Goal: Task Accomplishment & Management: Use online tool/utility

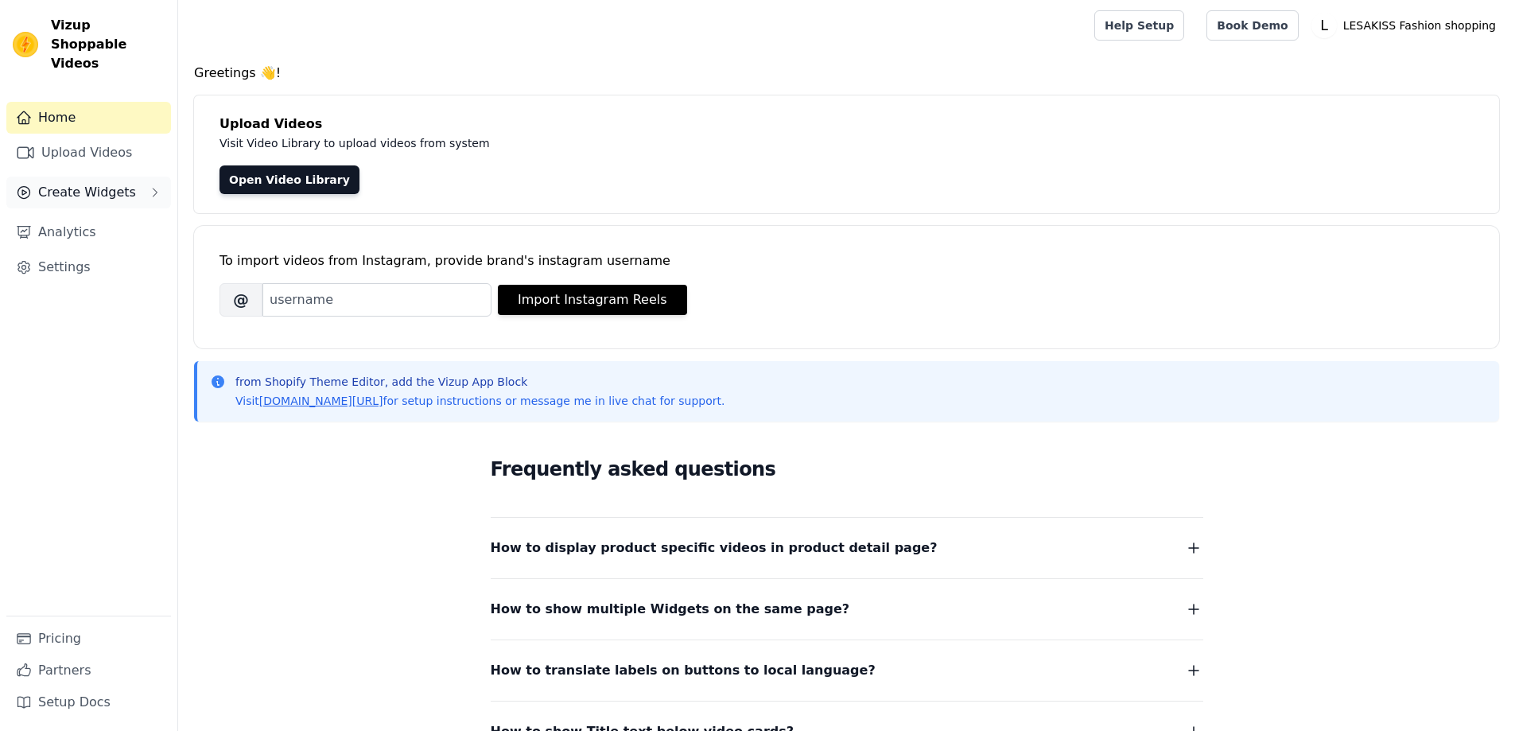
click at [61, 183] on span "Create Widgets" at bounding box center [87, 192] width 98 height 19
click at [68, 215] on span "Slider Carousels" at bounding box center [80, 223] width 90 height 16
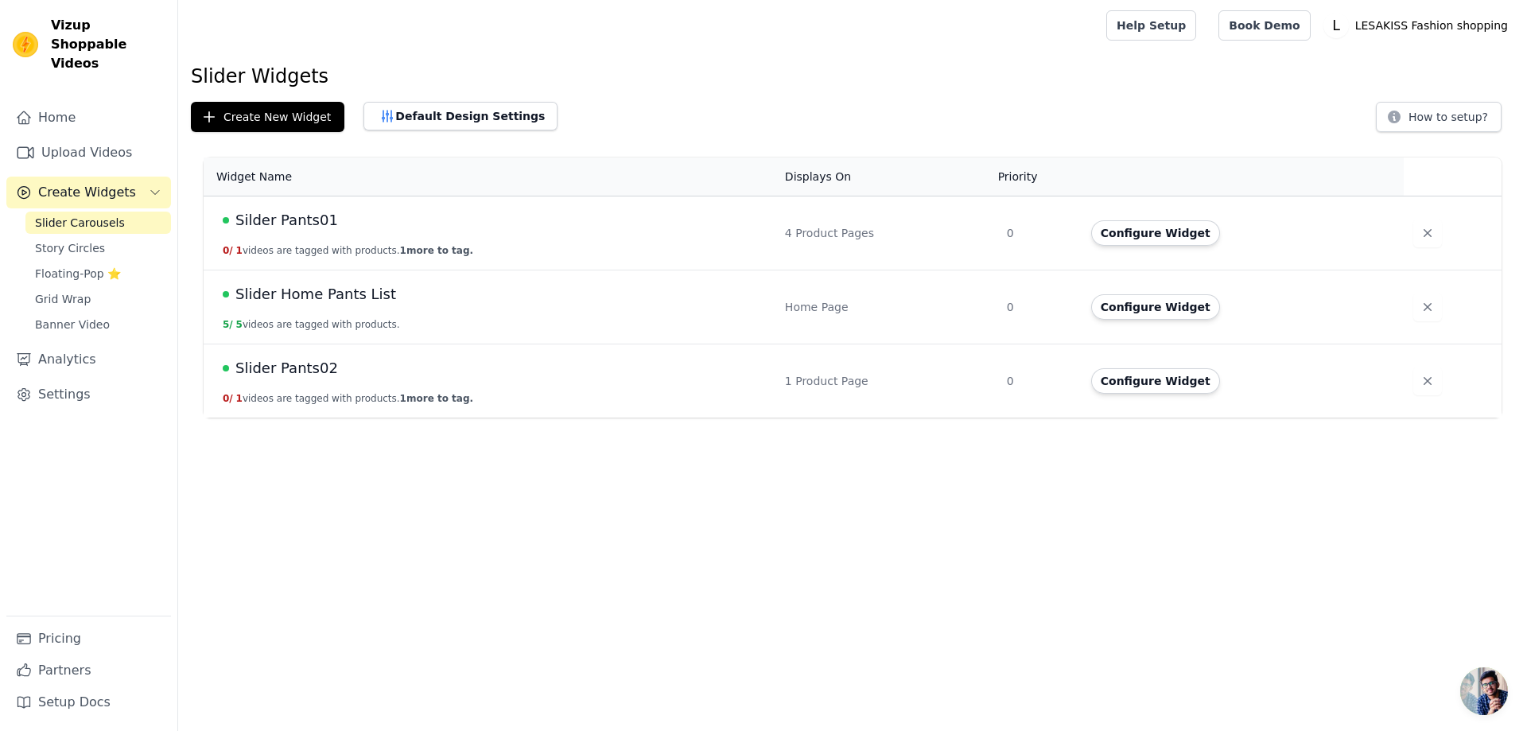
click at [400, 219] on div "Silder Pants01" at bounding box center [494, 220] width 543 height 22
click at [294, 216] on span "Silder Pants01" at bounding box center [286, 220] width 103 height 22
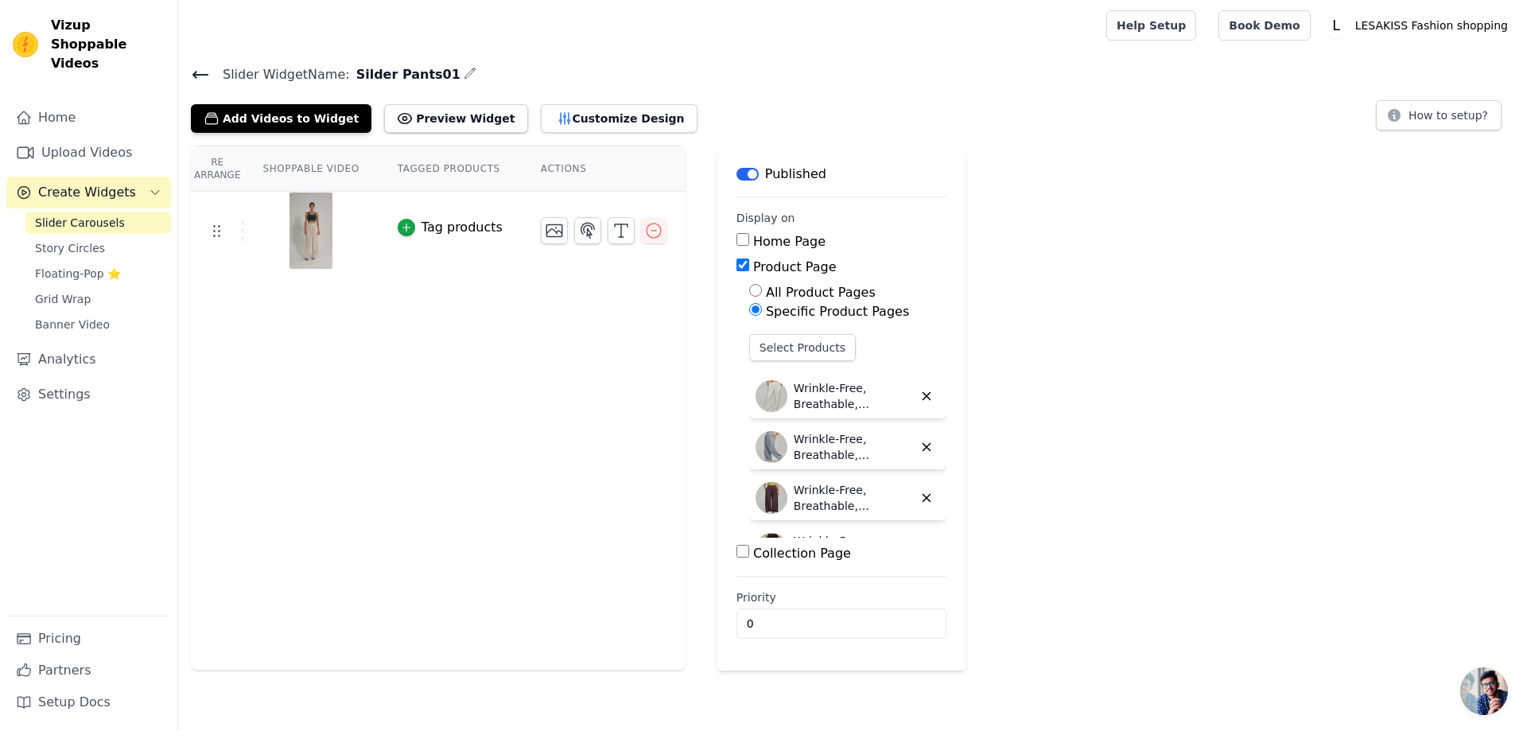
click at [75, 183] on span "Create Widgets" at bounding box center [87, 192] width 98 height 19
click at [95, 183] on span "Create Widgets" at bounding box center [87, 192] width 98 height 19
click at [54, 317] on span "Banner Video" at bounding box center [72, 325] width 75 height 16
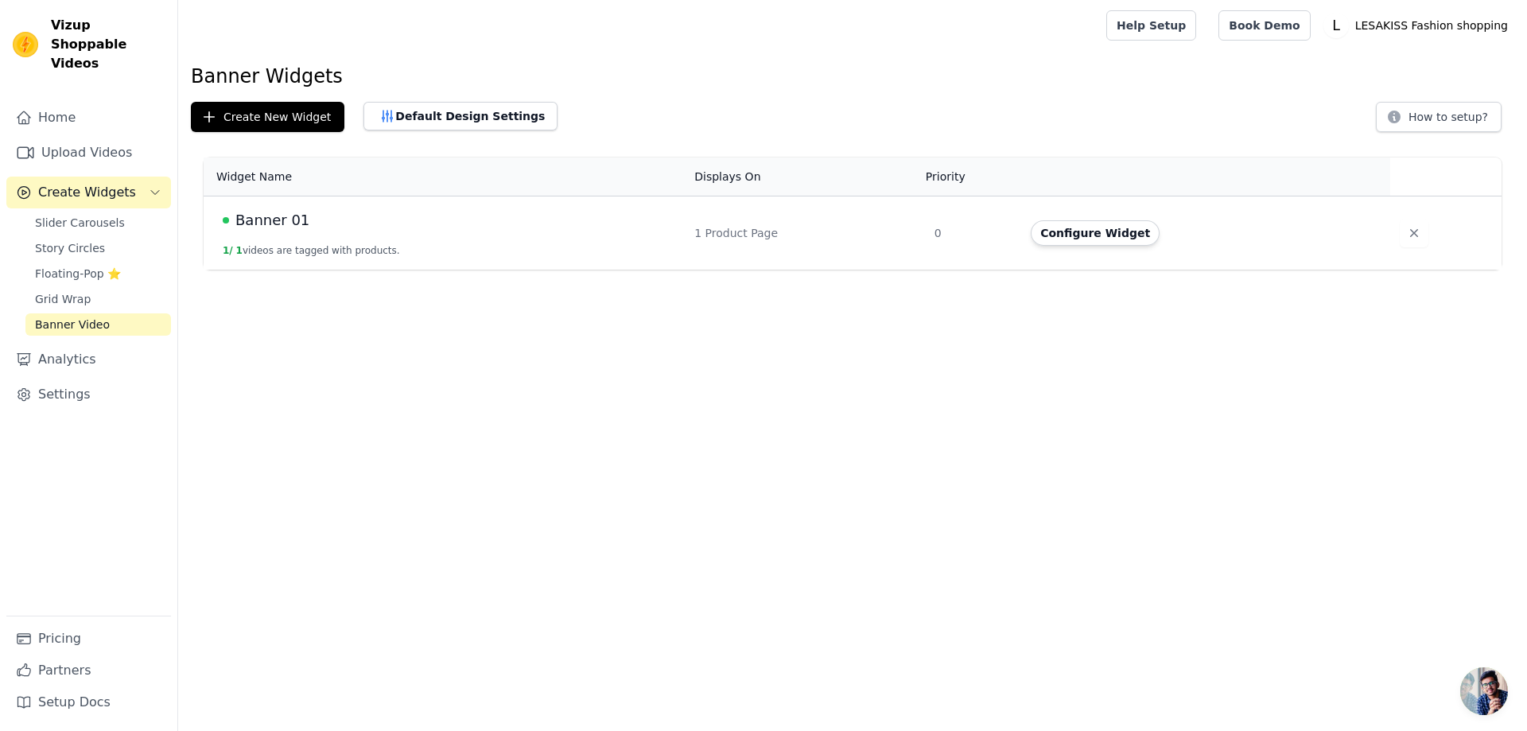
click at [547, 230] on div "Banner 01" at bounding box center [449, 220] width 453 height 22
click at [1110, 220] on td "Configure Widget" at bounding box center [1205, 233] width 368 height 74
click at [1104, 232] on button "Configure Widget" at bounding box center [1095, 232] width 129 height 25
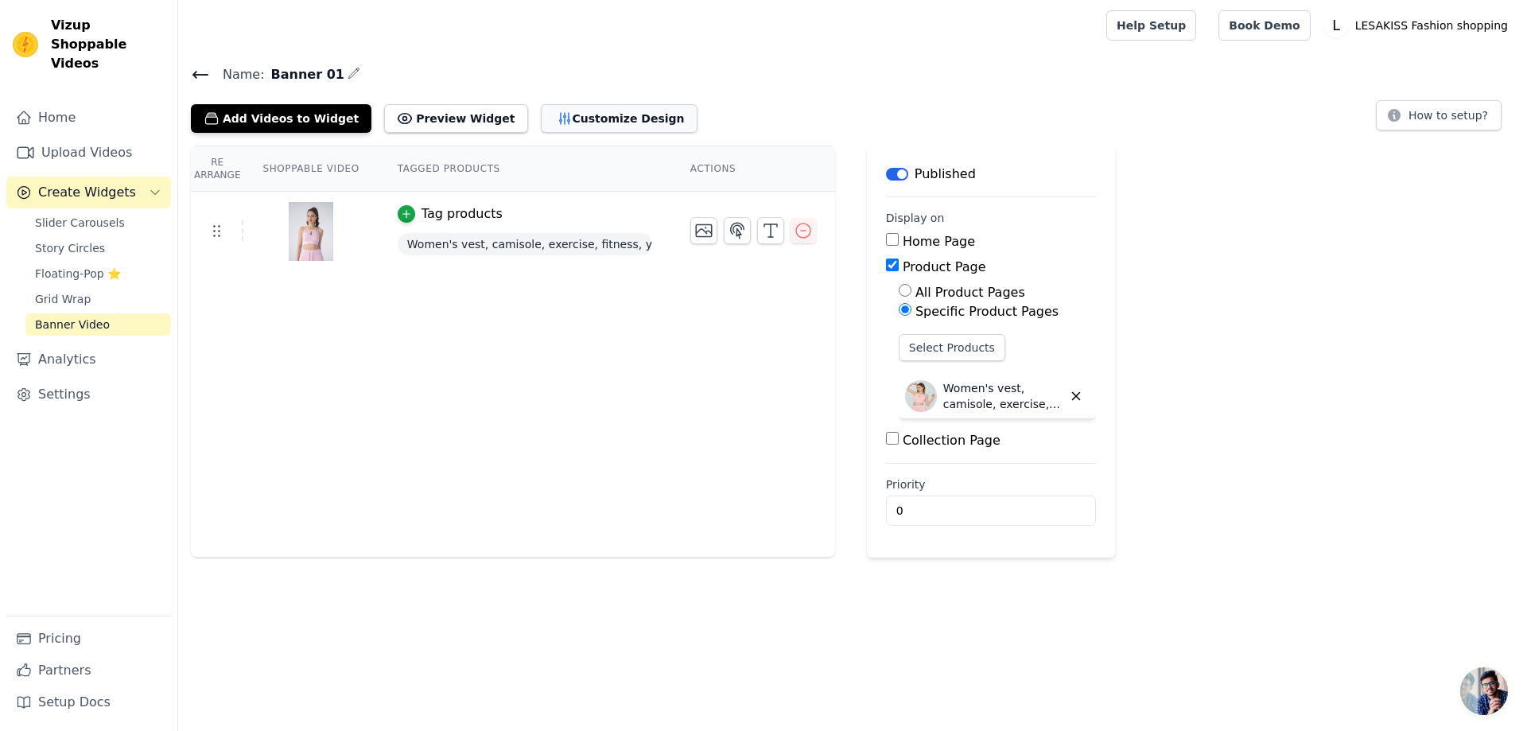
click at [595, 115] on button "Customize Design" at bounding box center [619, 118] width 157 height 29
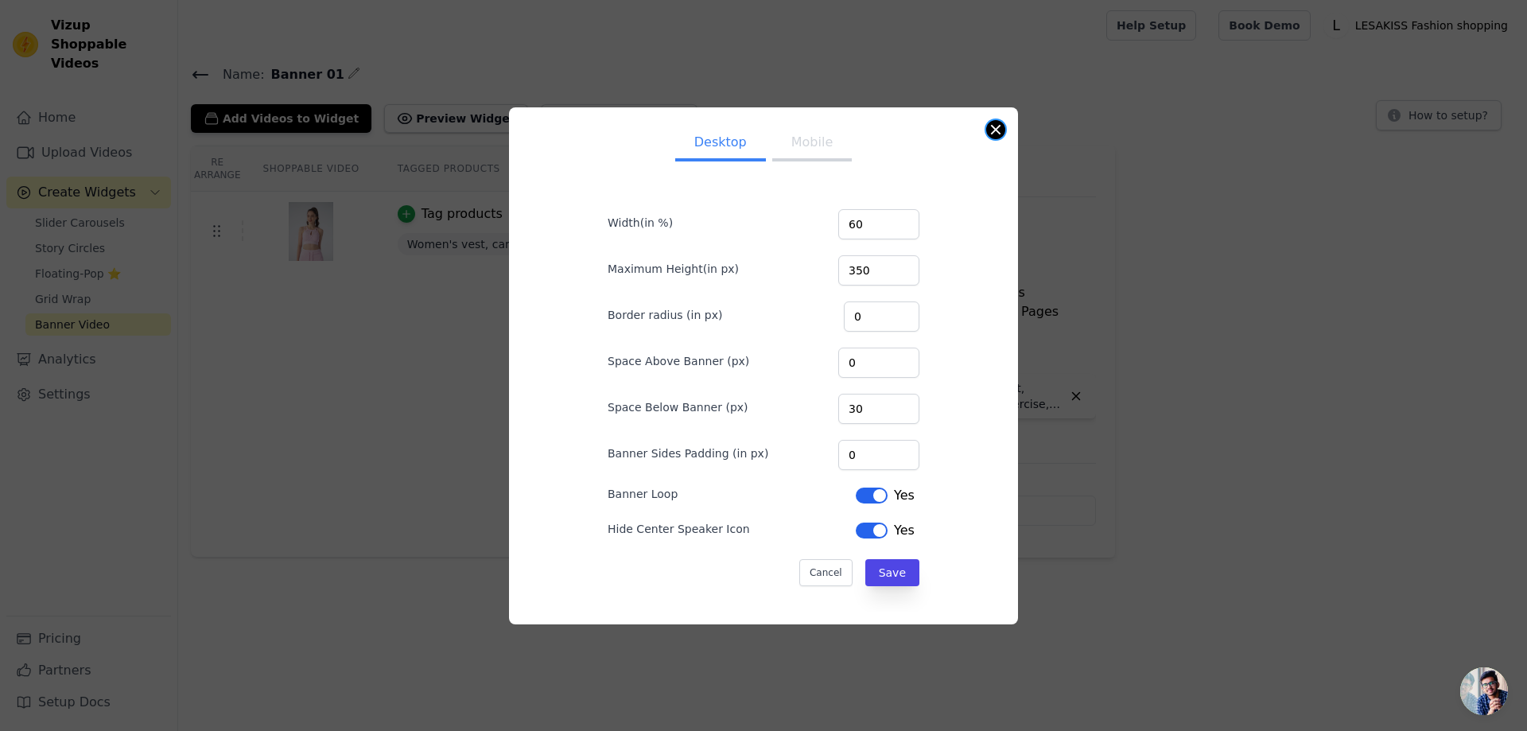
click at [998, 127] on button "Close modal" at bounding box center [995, 129] width 19 height 19
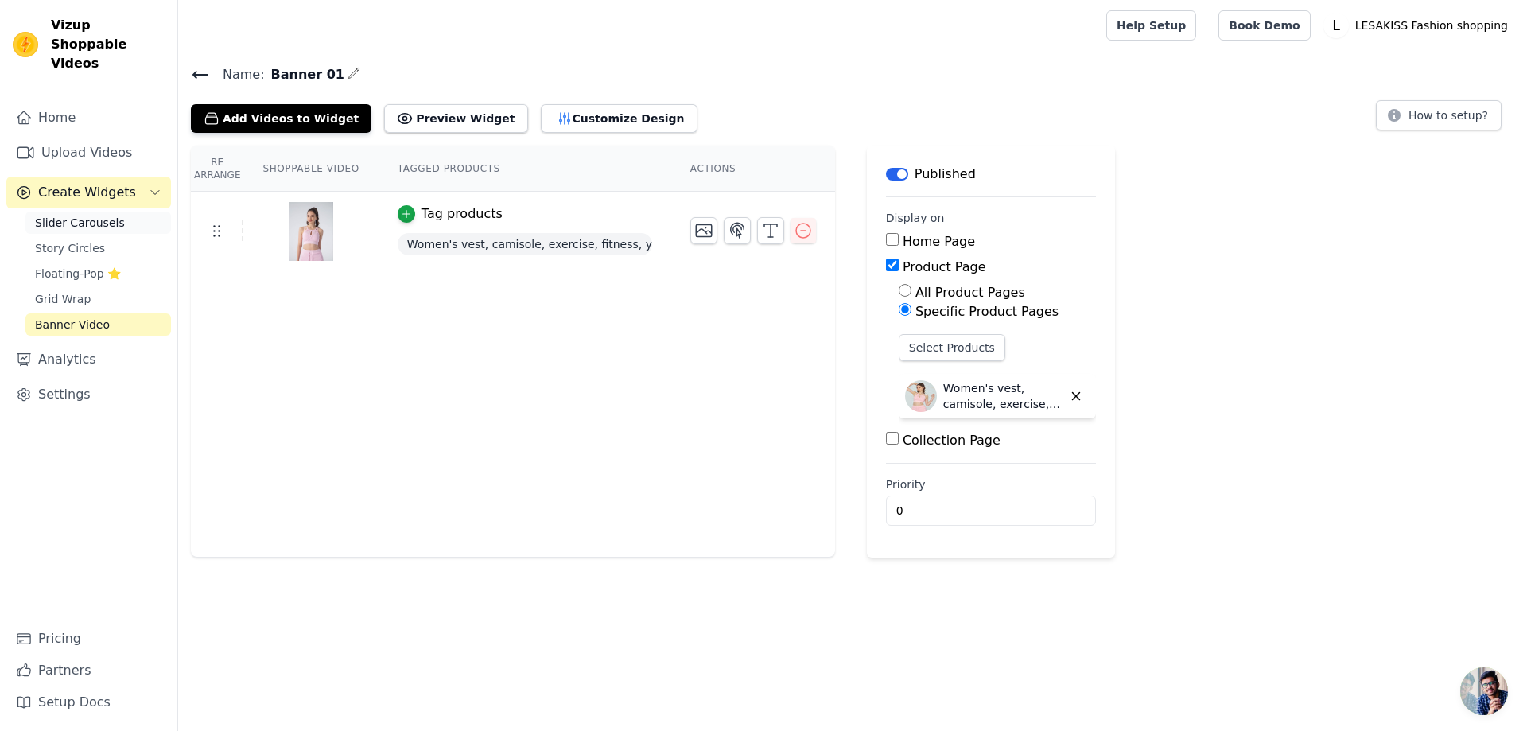
click at [74, 215] on span "Slider Carousels" at bounding box center [80, 223] width 90 height 16
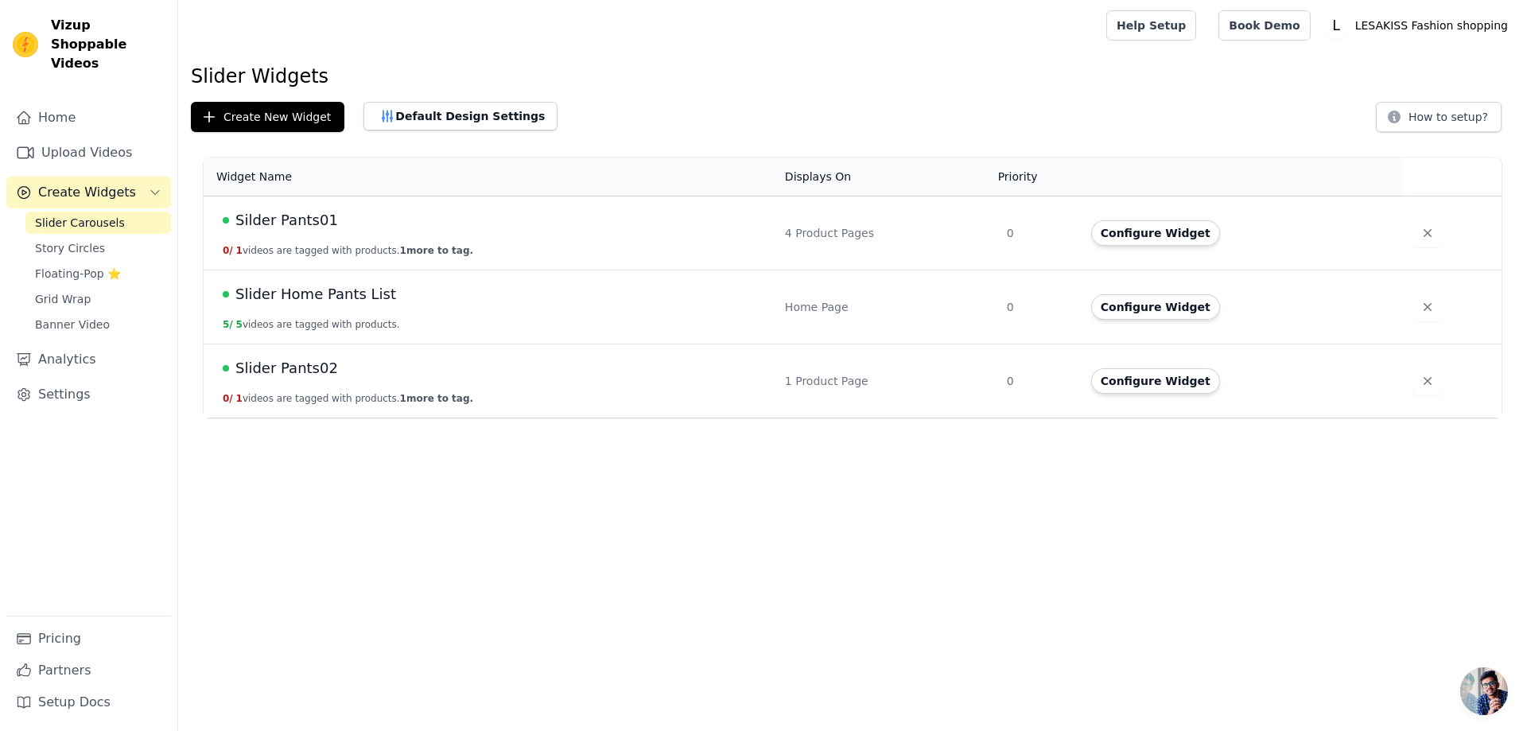
click at [697, 242] on td "Silder Pants01 0 / 1 videos are tagged with products. 1 more to tag." at bounding box center [490, 233] width 572 height 74
click at [1122, 230] on button "Configure Widget" at bounding box center [1155, 232] width 129 height 25
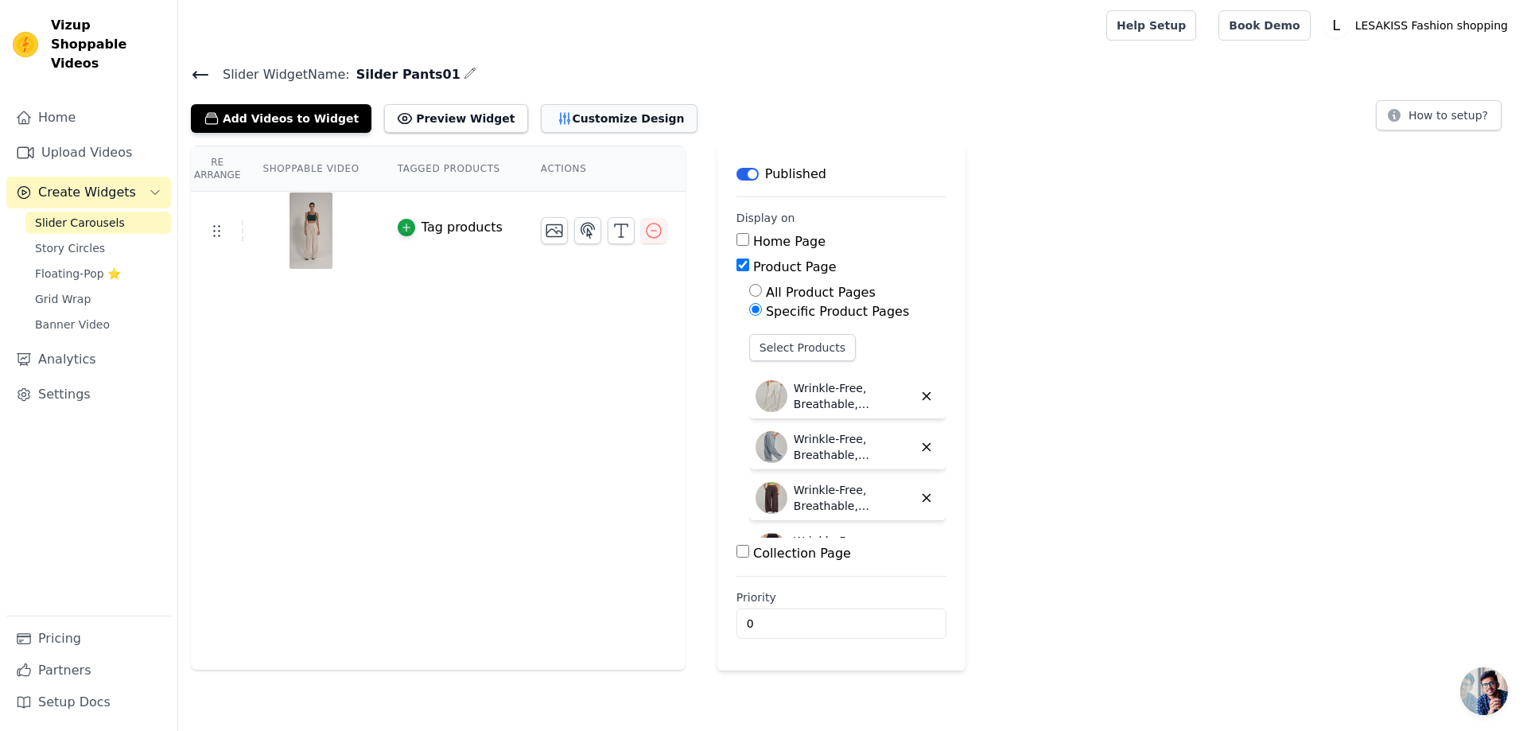
click at [622, 114] on button "Customize Design" at bounding box center [619, 118] width 157 height 29
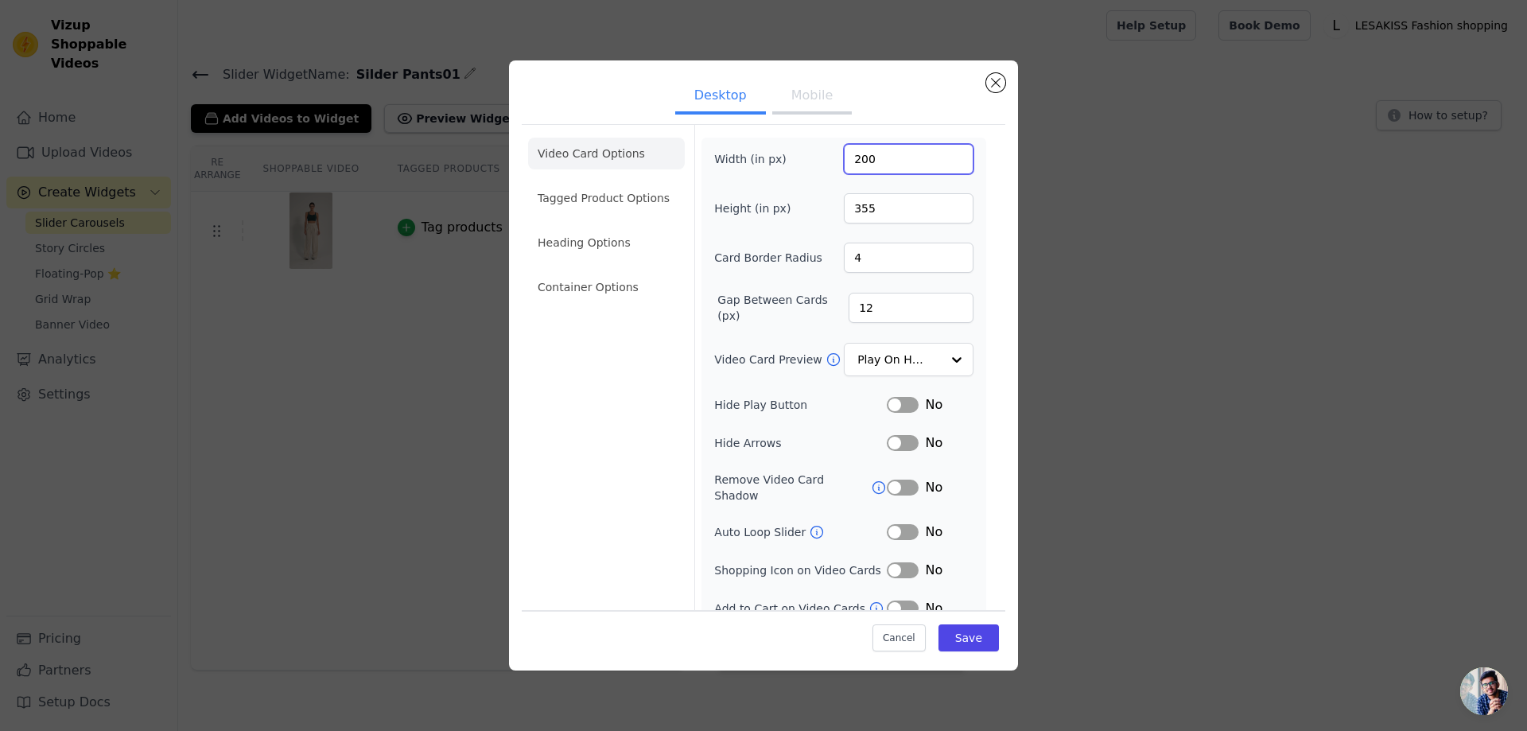
drag, startPoint x: 880, startPoint y: 161, endPoint x: 766, endPoint y: 165, distance: 113.8
click at [766, 165] on div "Width (in px) 200" at bounding box center [843, 159] width 259 height 30
click at [860, 207] on input "355" at bounding box center [909, 208] width 130 height 30
click at [994, 91] on div "Desktop Mobile Video Card Options Tagged Product Options Heading Options Contai…" at bounding box center [763, 365] width 509 height 610
click at [994, 80] on button "Close modal" at bounding box center [995, 82] width 19 height 19
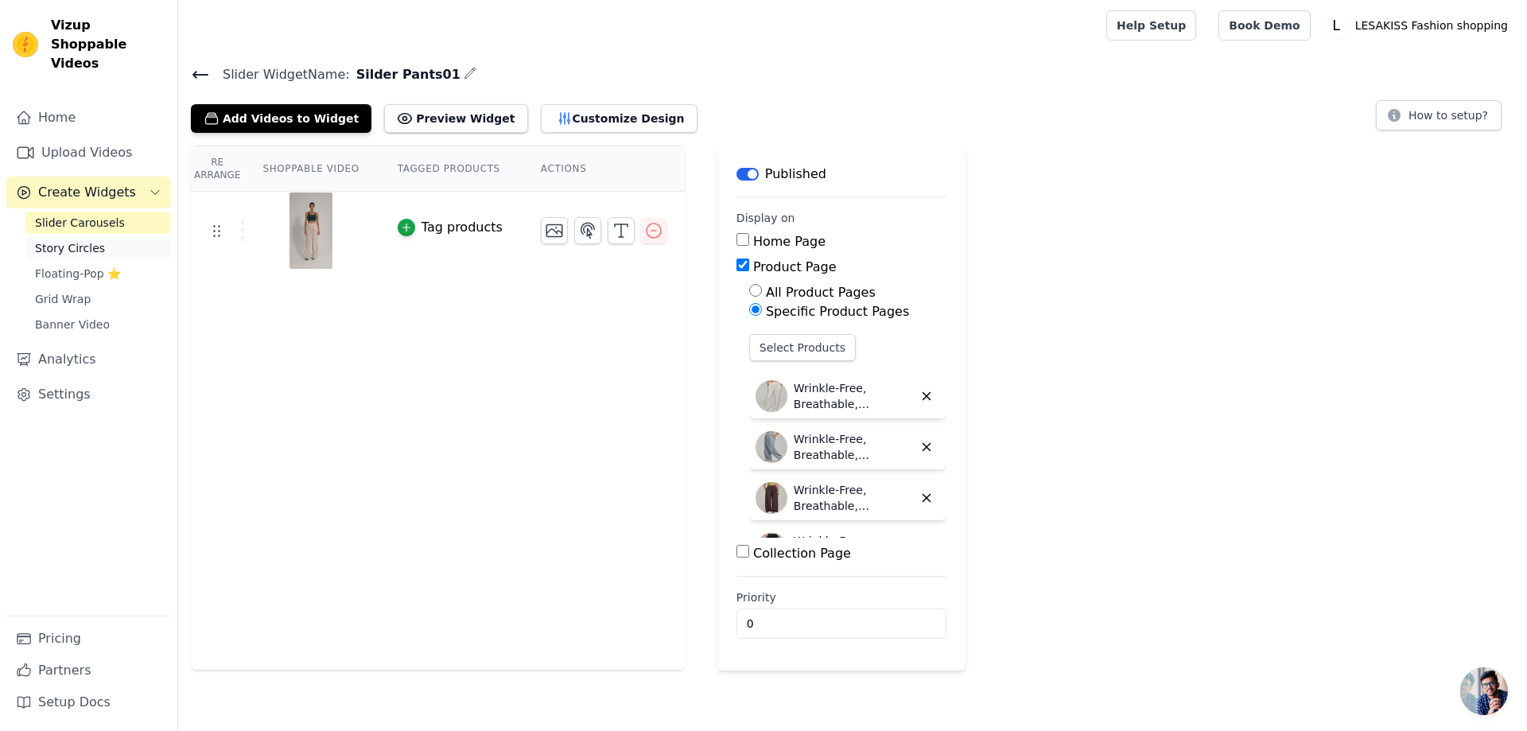
click at [69, 240] on span "Story Circles" at bounding box center [70, 248] width 70 height 16
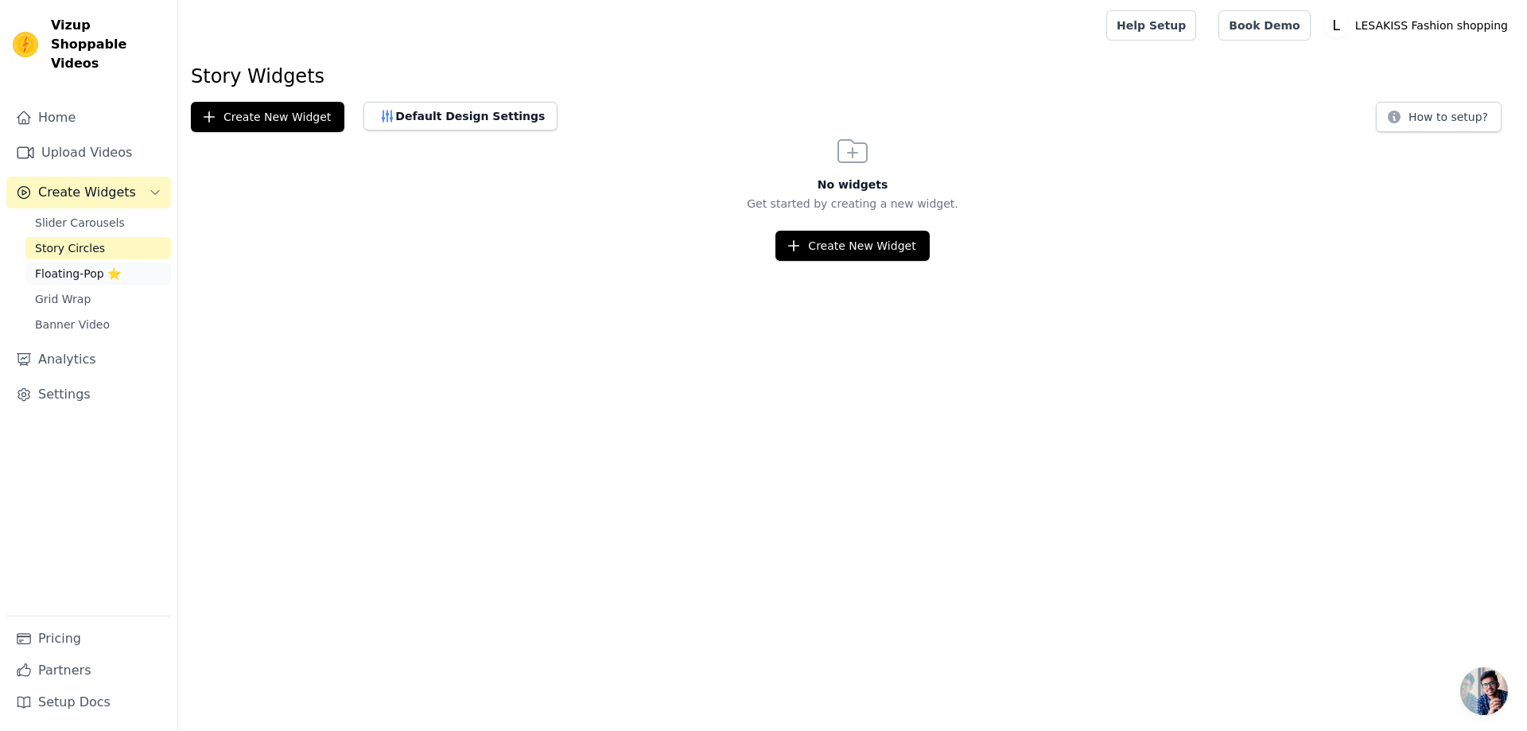
click at [71, 266] on span "Floating-Pop ⭐" at bounding box center [78, 274] width 86 height 16
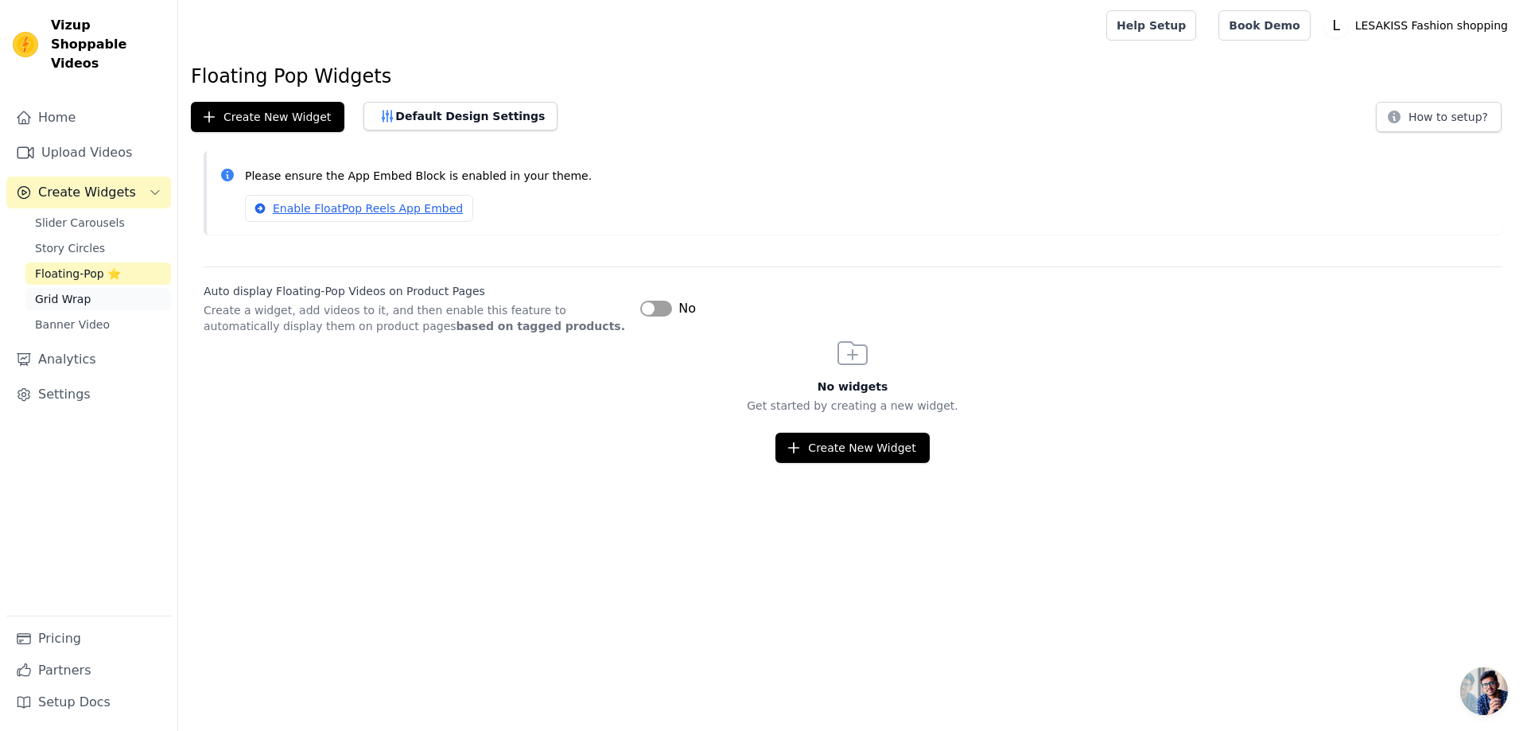
click at [64, 291] on span "Grid Wrap" at bounding box center [63, 299] width 56 height 16
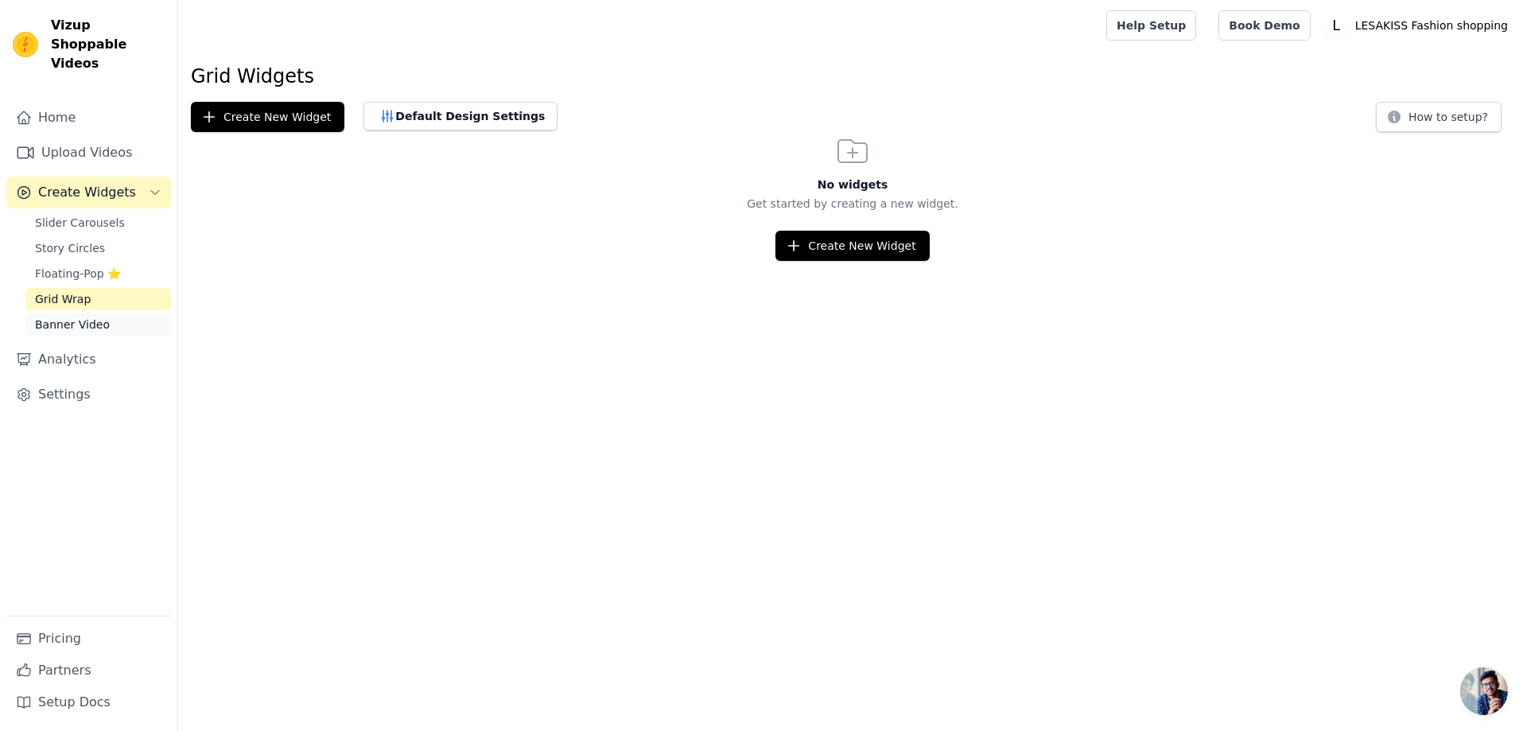
click at [64, 317] on span "Banner Video" at bounding box center [72, 325] width 75 height 16
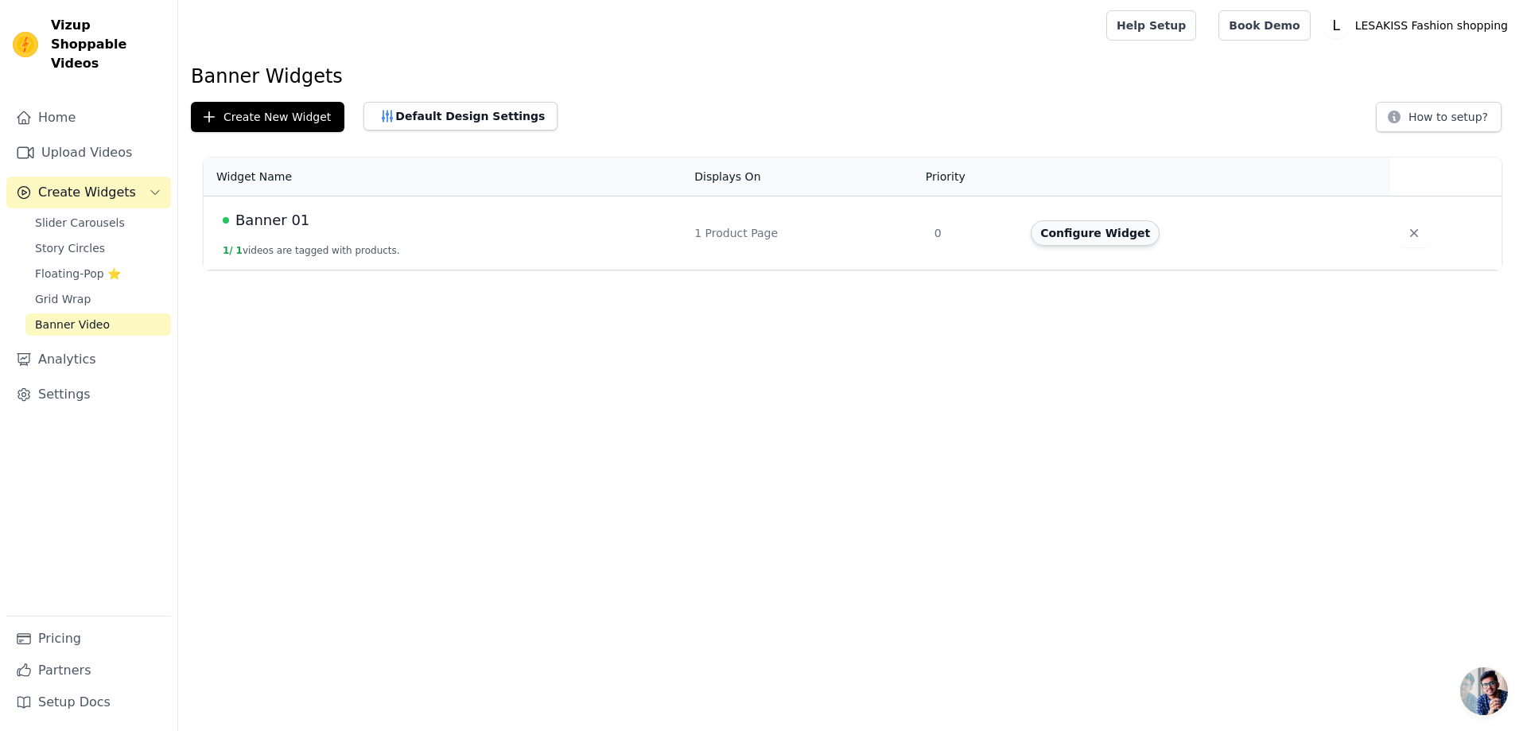
click at [1093, 232] on button "Configure Widget" at bounding box center [1095, 232] width 129 height 25
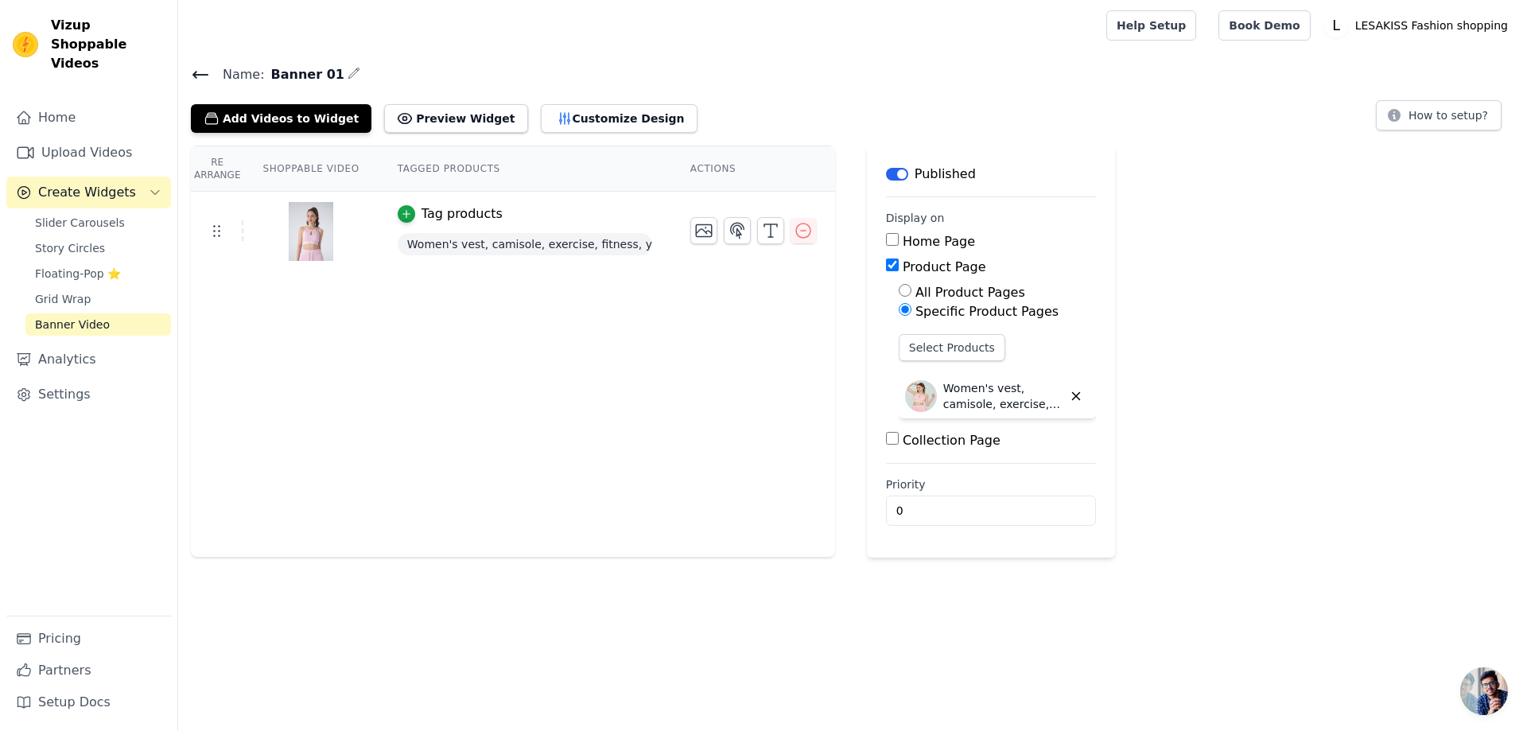
click at [195, 81] on icon at bounding box center [200, 74] width 19 height 19
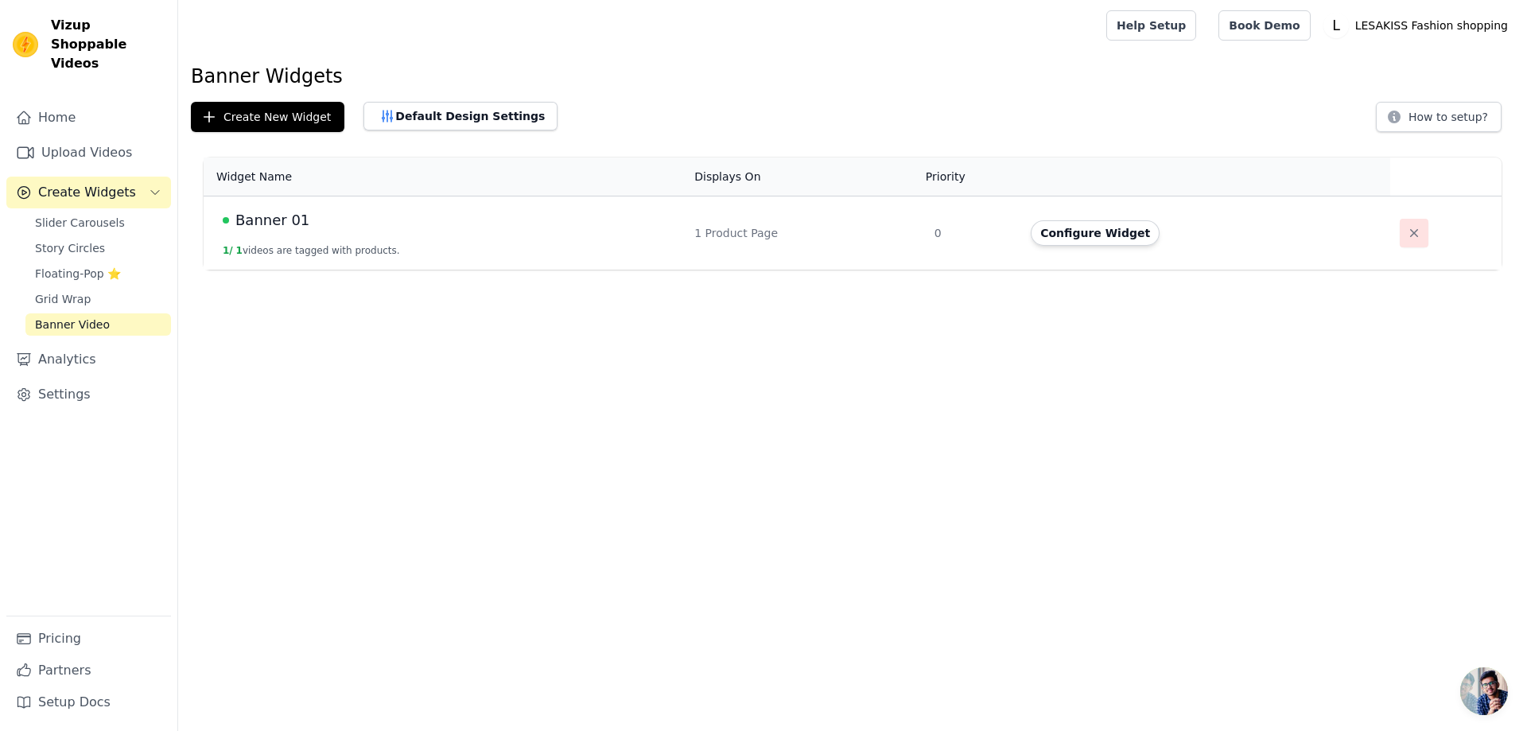
click at [1414, 235] on icon "button" at bounding box center [1414, 233] width 16 height 16
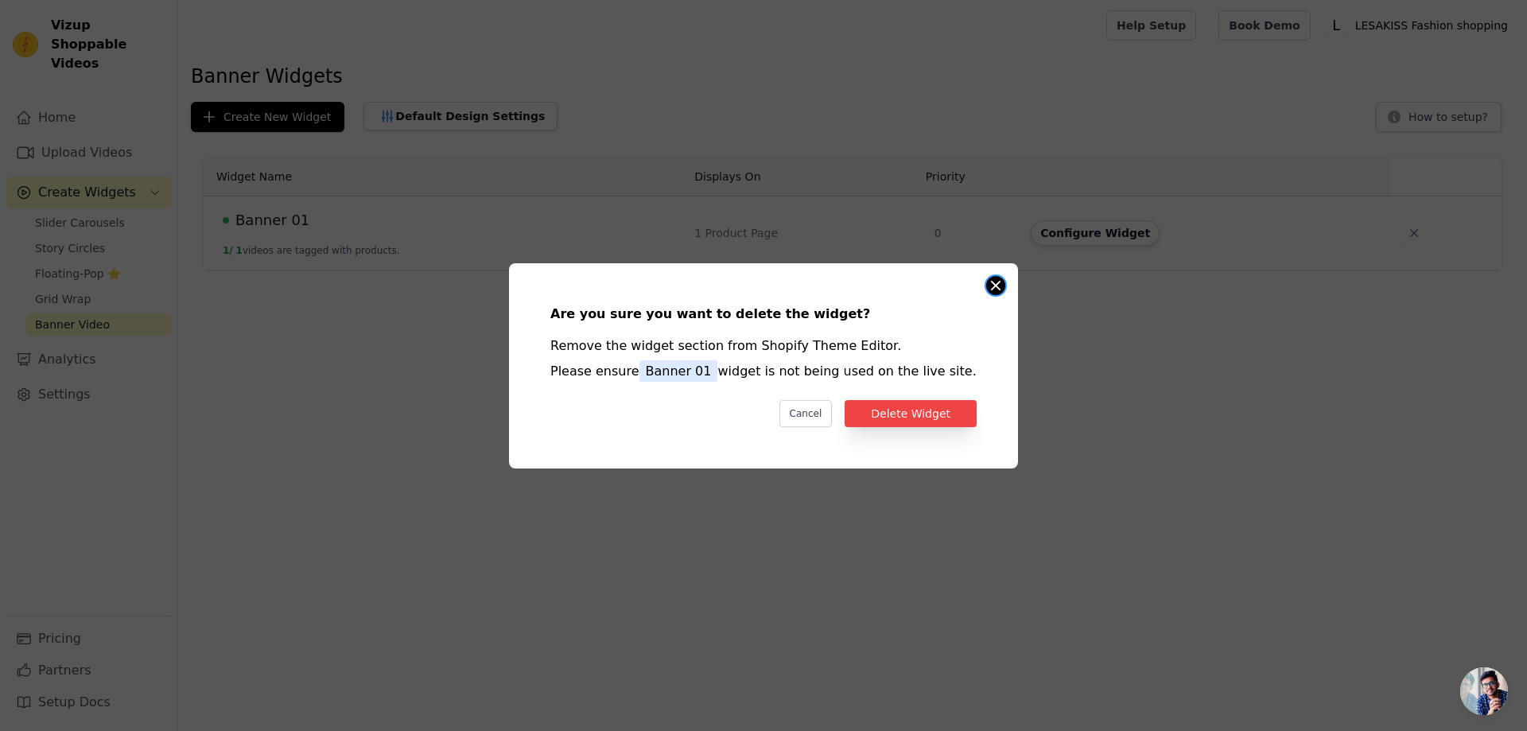
click at [994, 280] on button "Close modal" at bounding box center [995, 285] width 19 height 19
